Goal: Check status: Check status

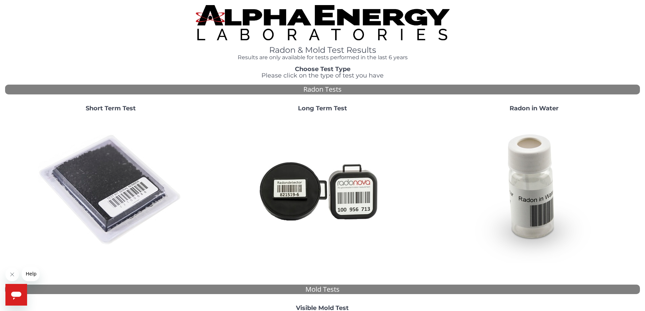
drag, startPoint x: 120, startPoint y: 169, endPoint x: 137, endPoint y: 167, distance: 17.0
click at [120, 169] on img at bounding box center [110, 189] width 145 height 145
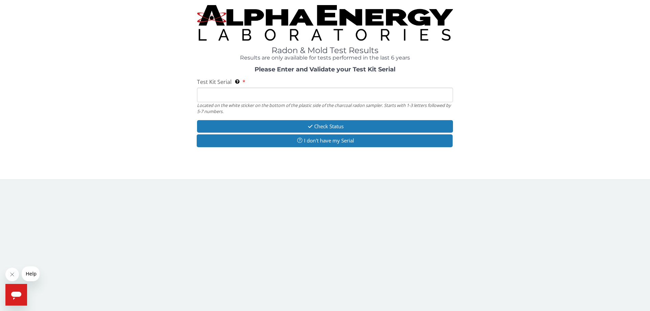
click at [213, 98] on input "Test Kit Serial Located on the white sticker on the bottom of the plastic side …" at bounding box center [325, 95] width 256 height 15
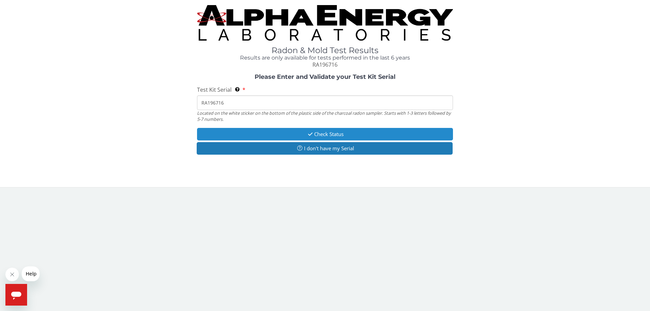
type input "RA196716"
click at [311, 135] on icon "button" at bounding box center [310, 134] width 8 height 5
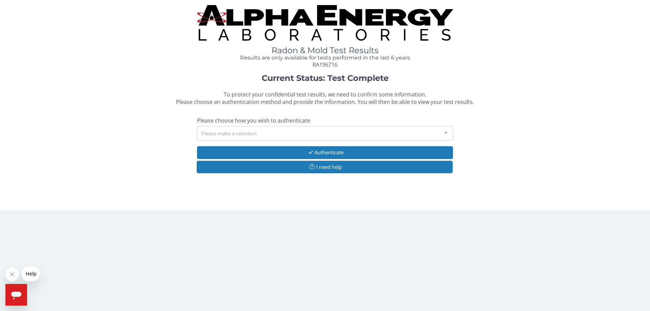
click at [445, 131] on div at bounding box center [446, 133] width 14 height 13
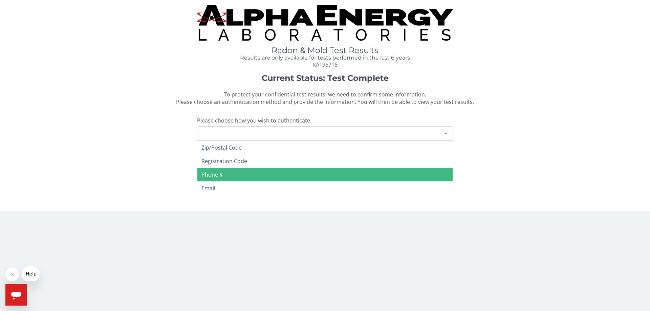
click at [231, 174] on span "Phone #" at bounding box center [324, 175] width 255 height 14
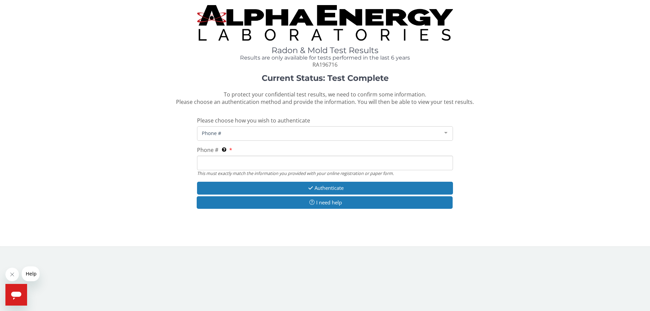
click at [214, 163] on input "Phone # This must exactly match the information you provided with your online r…" at bounding box center [325, 163] width 256 height 15
type input "[PHONE_NUMBER]"
click at [446, 132] on div at bounding box center [446, 133] width 14 height 13
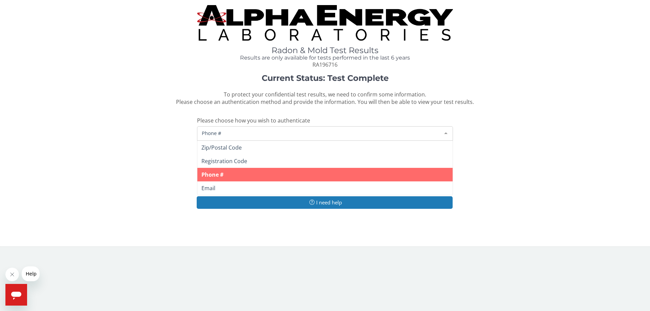
click at [446, 132] on div at bounding box center [446, 133] width 14 height 13
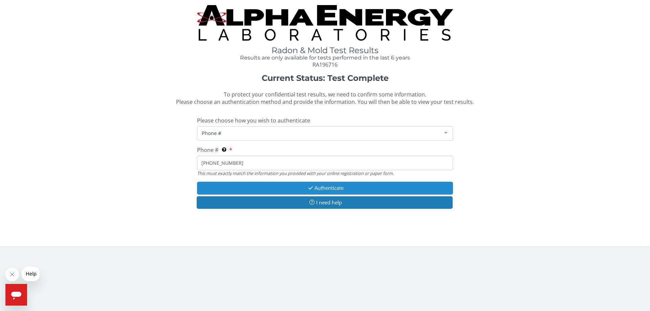
click at [327, 189] on button "Authenticate" at bounding box center [325, 188] width 256 height 13
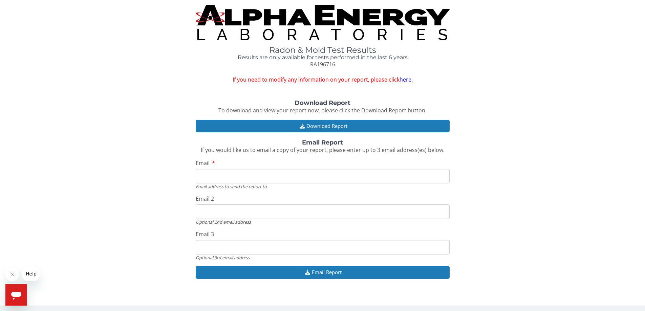
click at [201, 176] on input "Email" at bounding box center [323, 176] width 254 height 15
type input "[EMAIL_ADDRESS][DOMAIN_NAME]"
click at [212, 211] on input "[EMAIL_ADDRESS][DOMAIN_NAME]" at bounding box center [323, 211] width 254 height 15
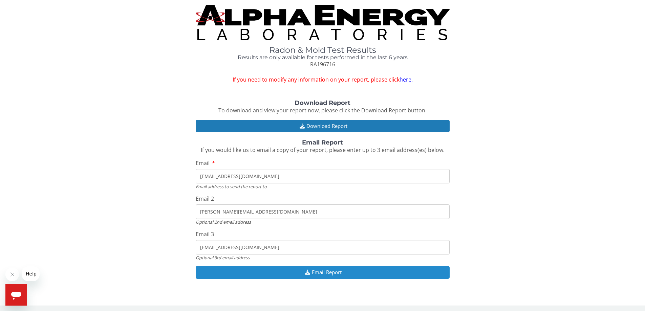
type input "[PERSON_NAME][EMAIL_ADDRESS][DOMAIN_NAME]"
click at [327, 276] on button "Email Report" at bounding box center [323, 272] width 254 height 13
